Goal: Navigation & Orientation: Understand site structure

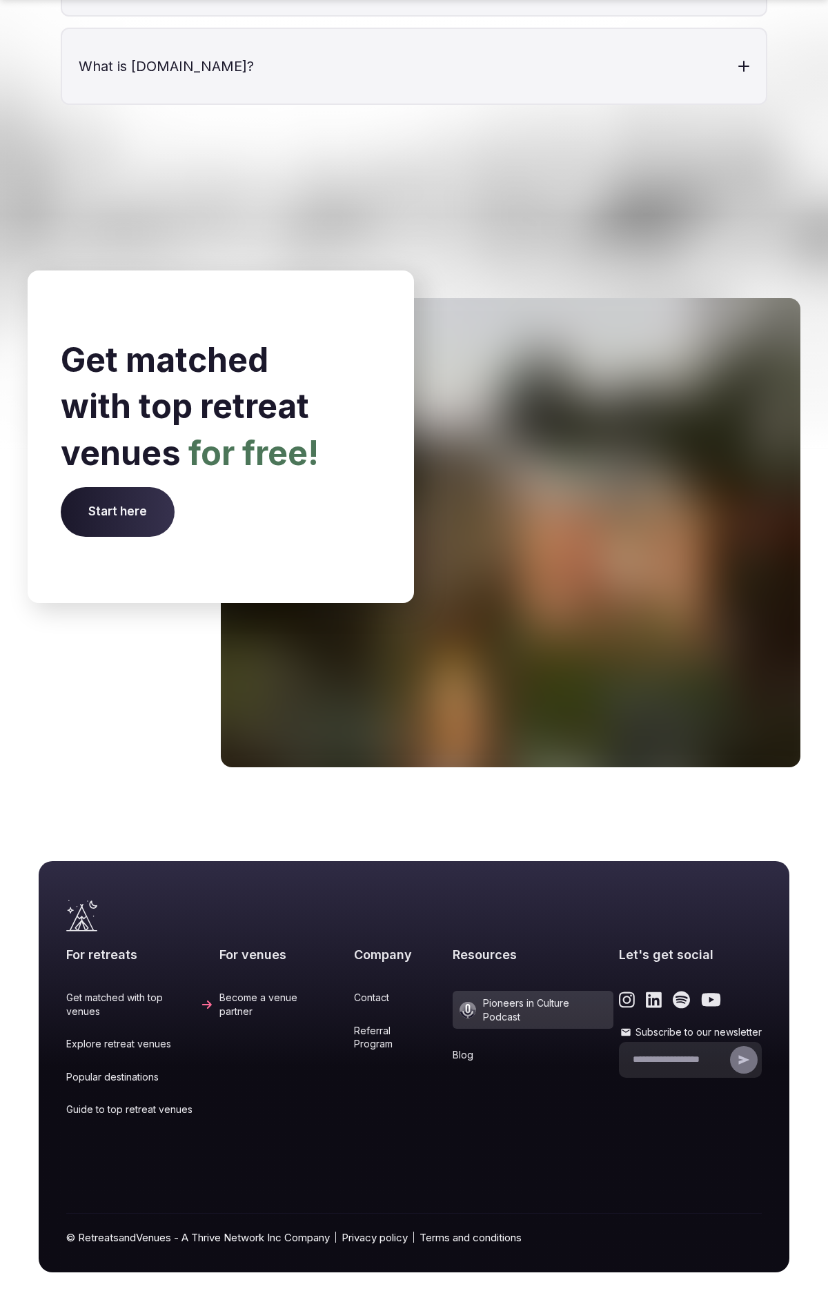
scroll to position [5058, 0]
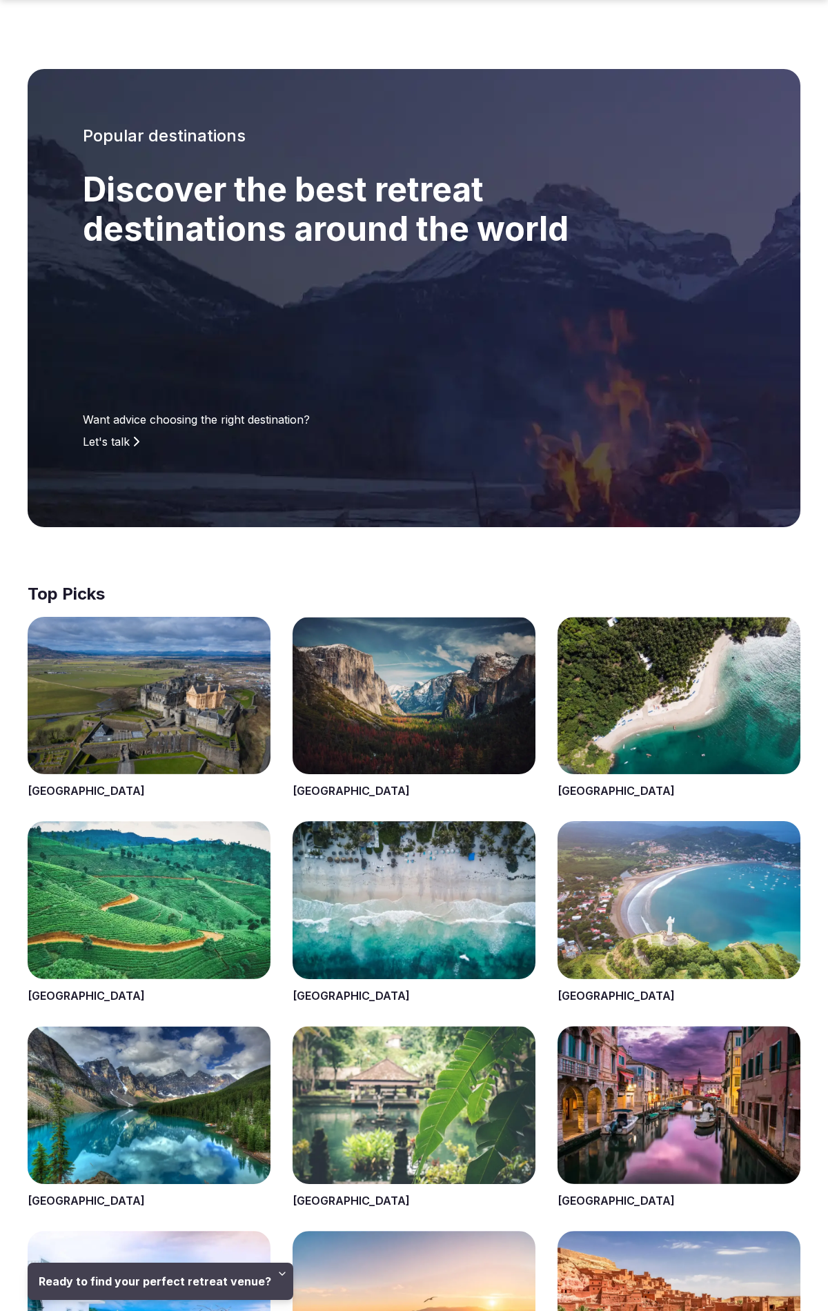
scroll to position [2161, 0]
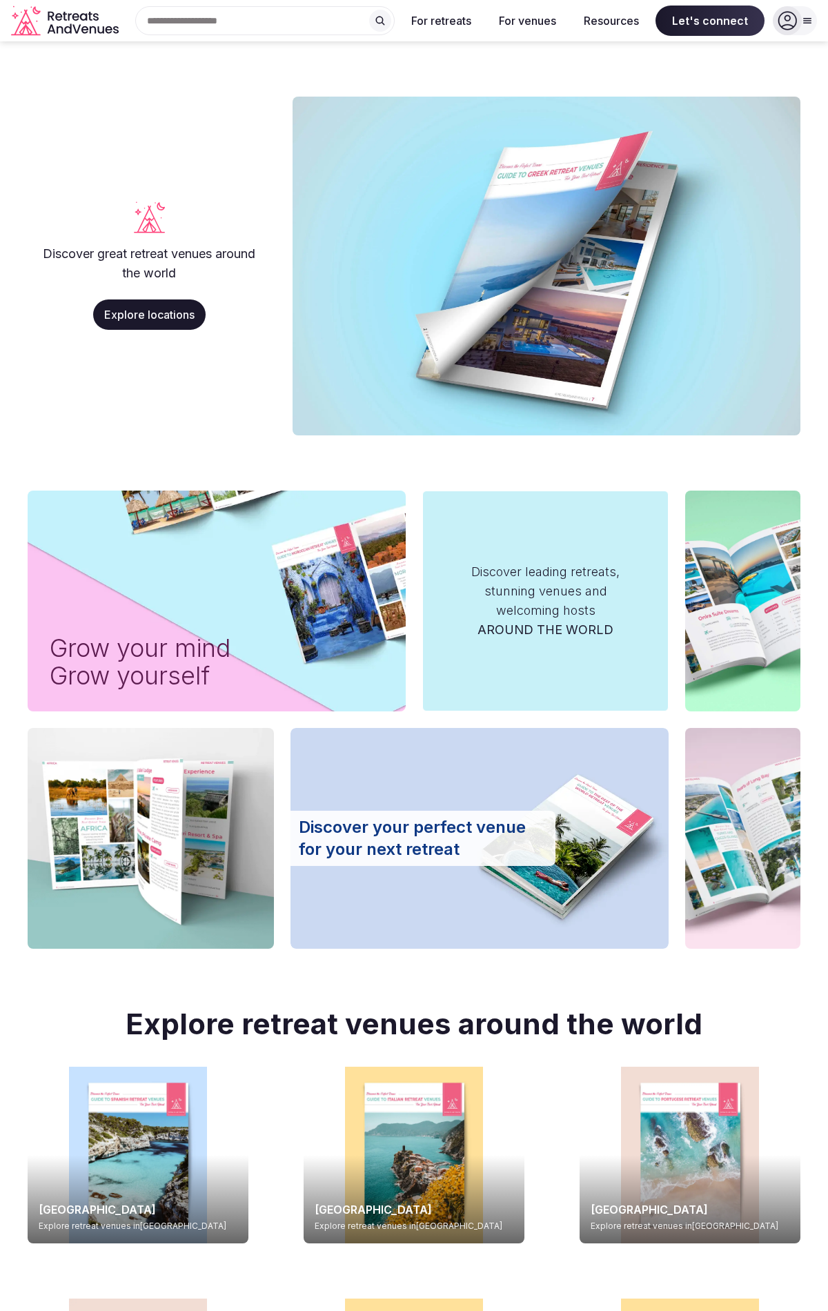
scroll to position [4983, 0]
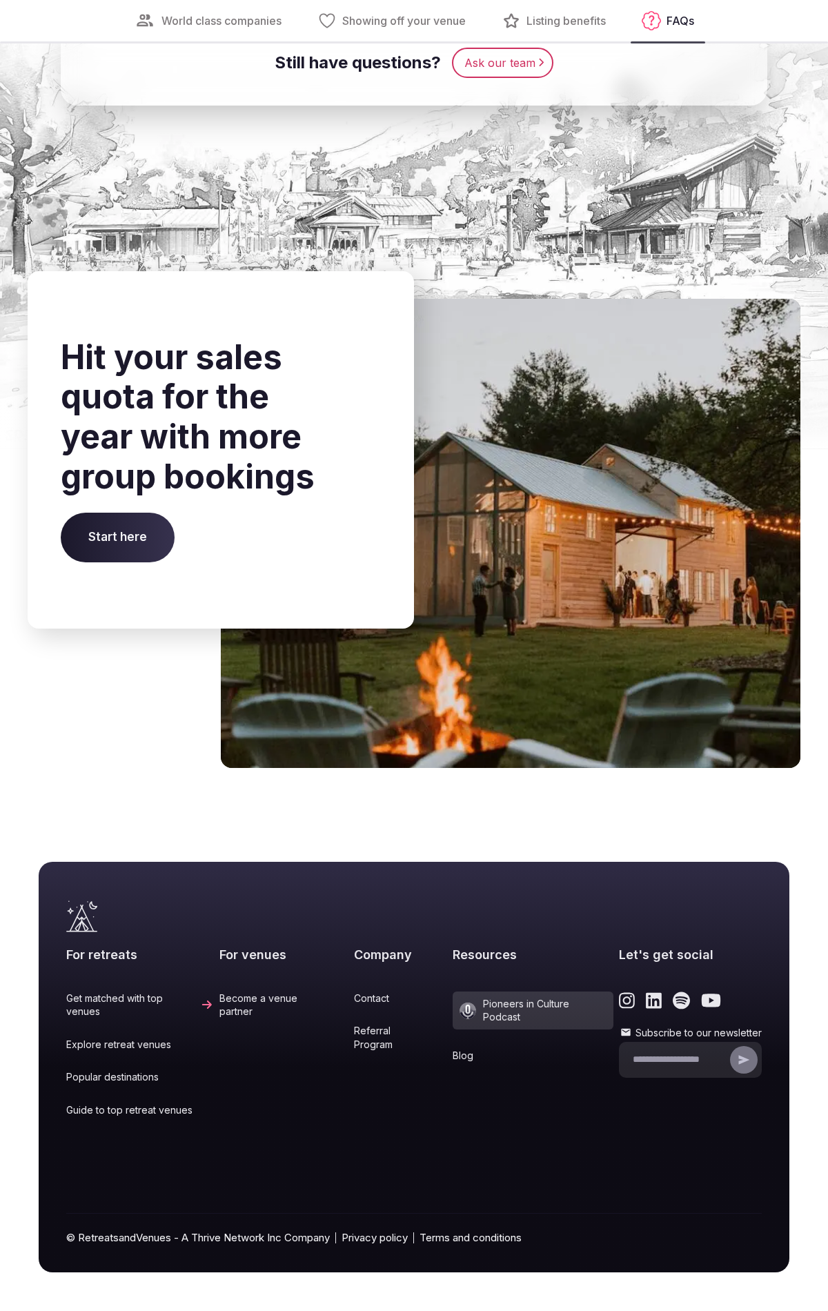
scroll to position [4667, 0]
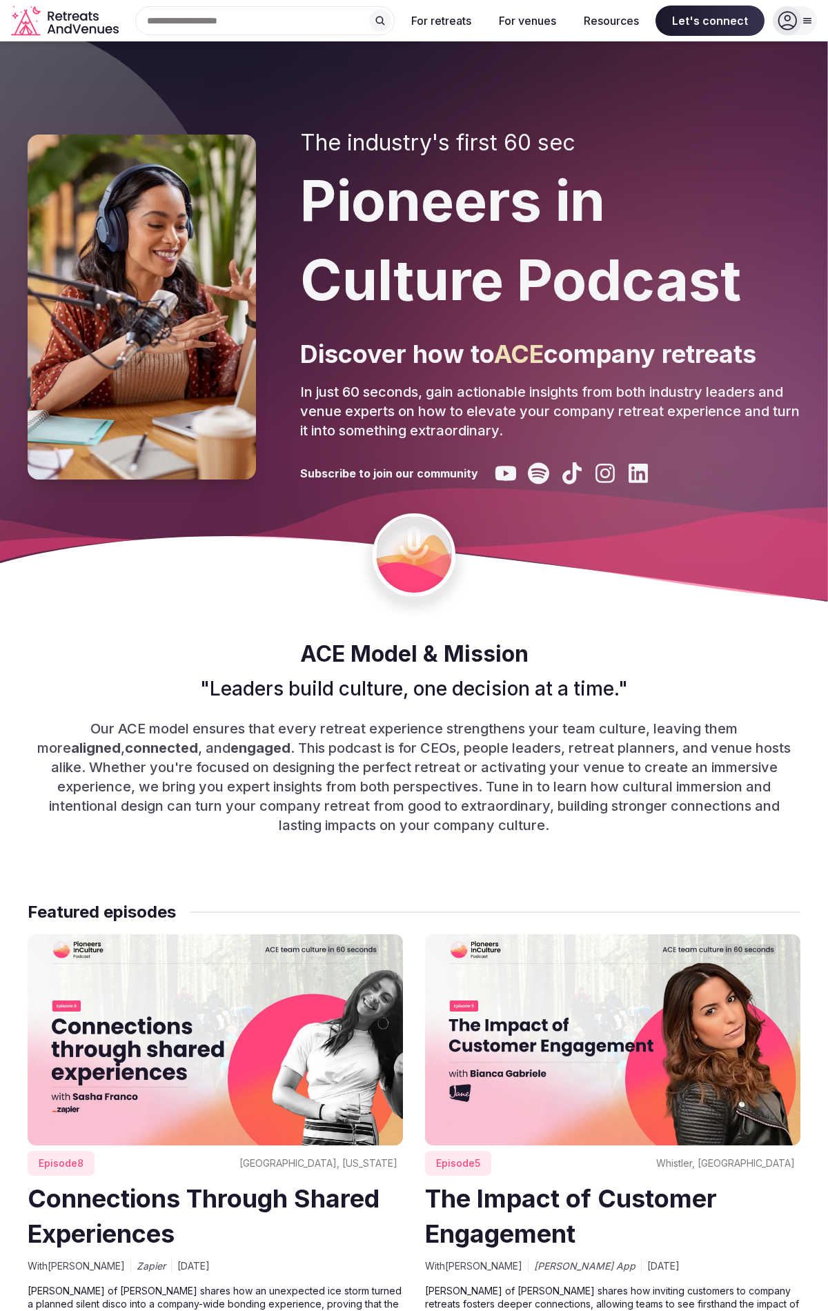
scroll to position [7019, 0]
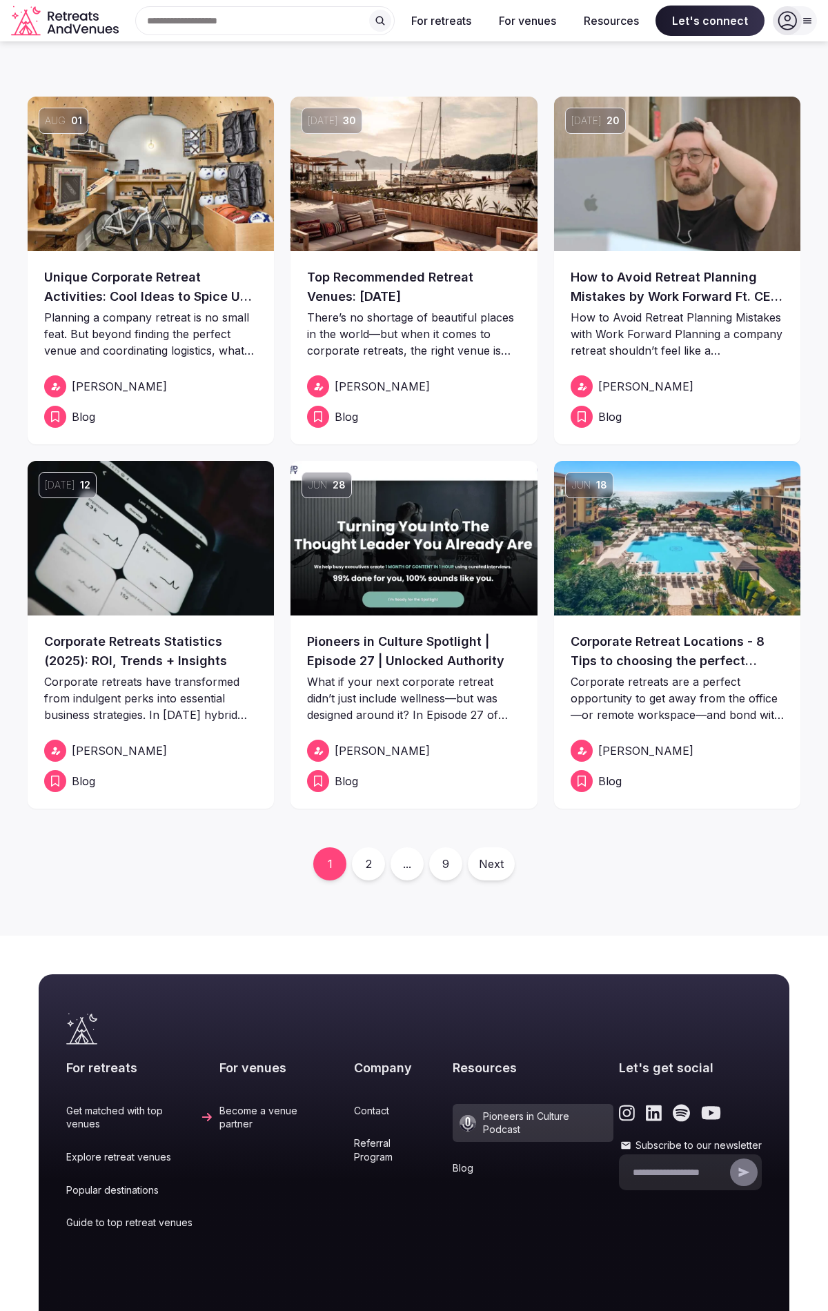
scroll to position [126, 0]
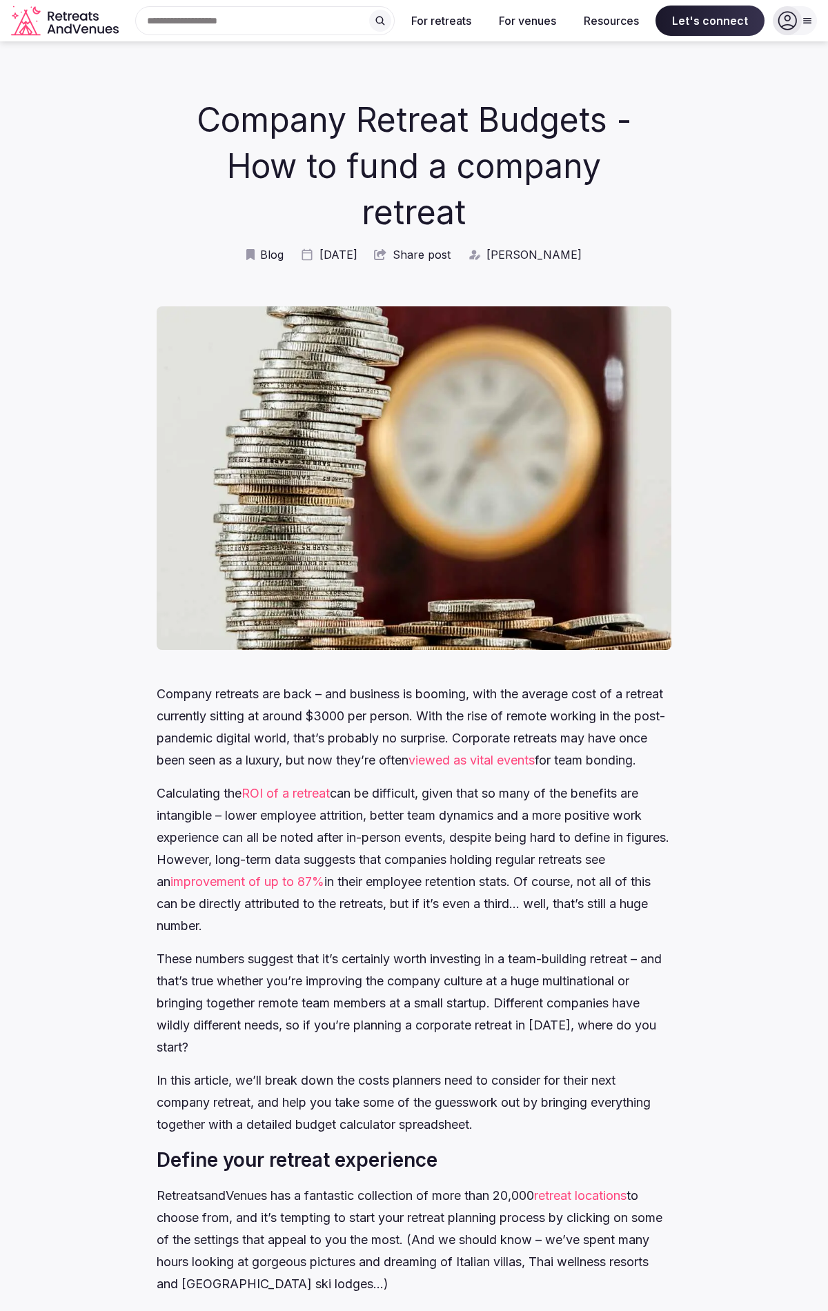
scroll to position [5537, 0]
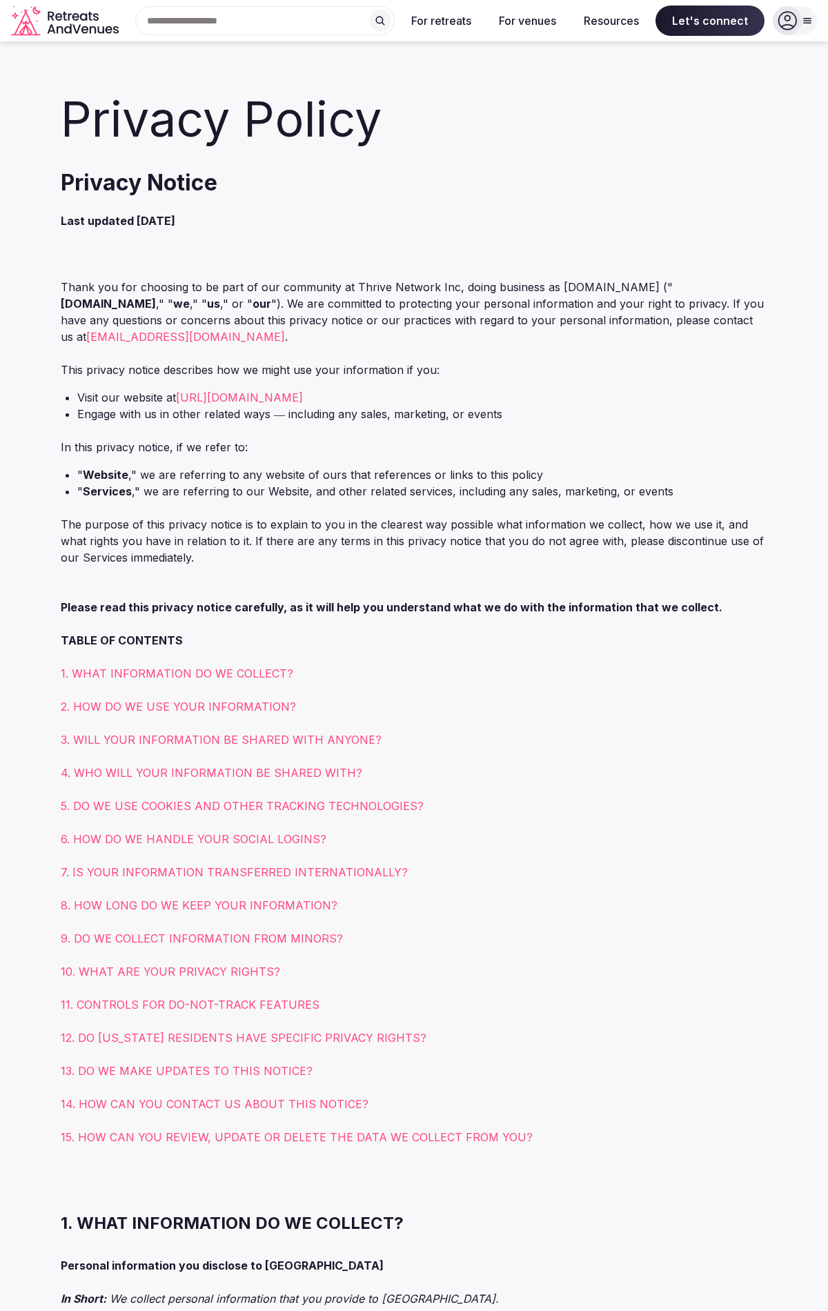
scroll to position [10126, 0]
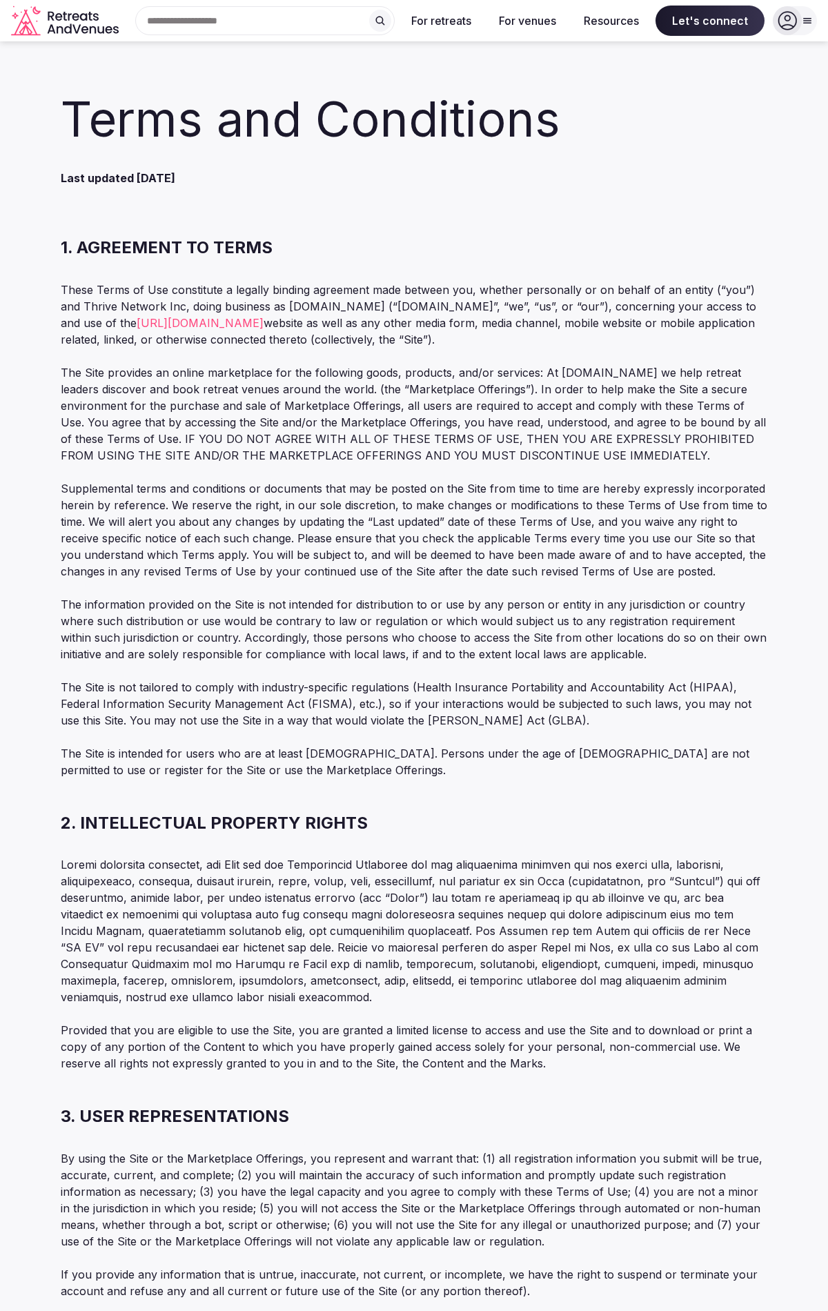
scroll to position [8919, 0]
